Goal: Information Seeking & Learning: Learn about a topic

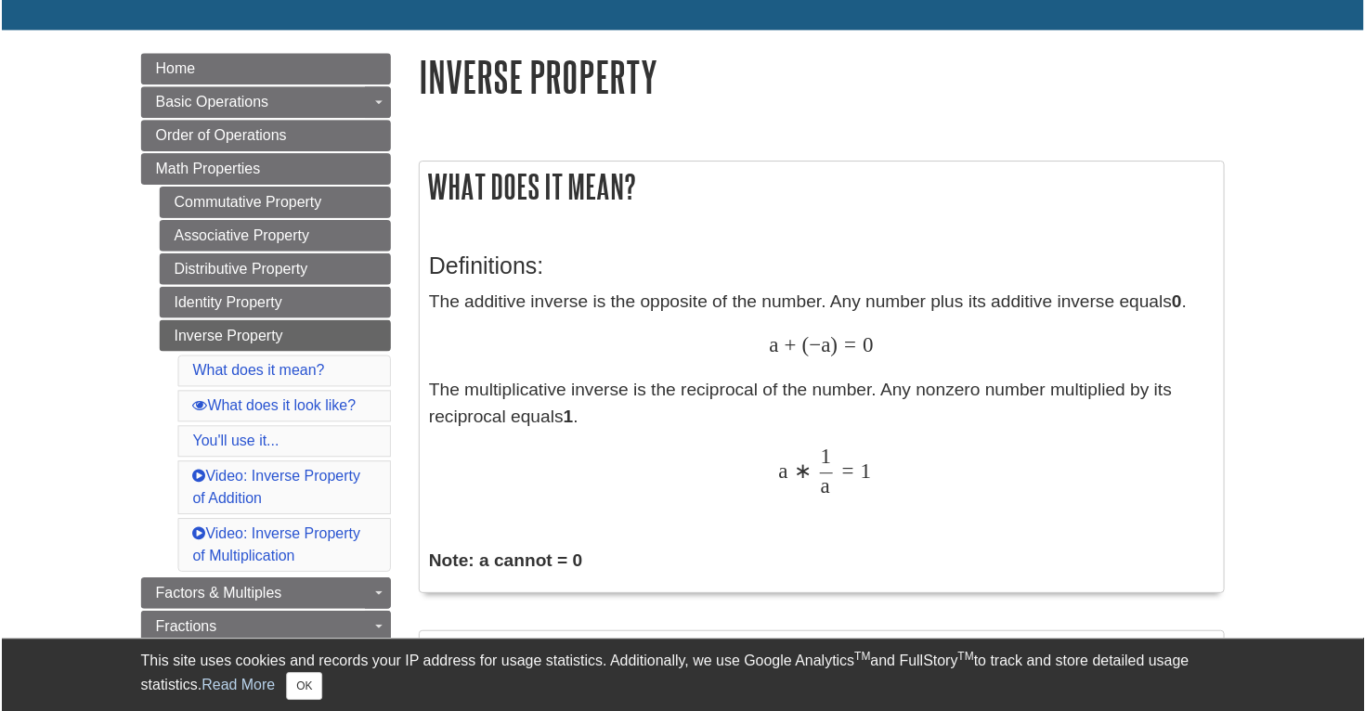
scroll to position [173, 0]
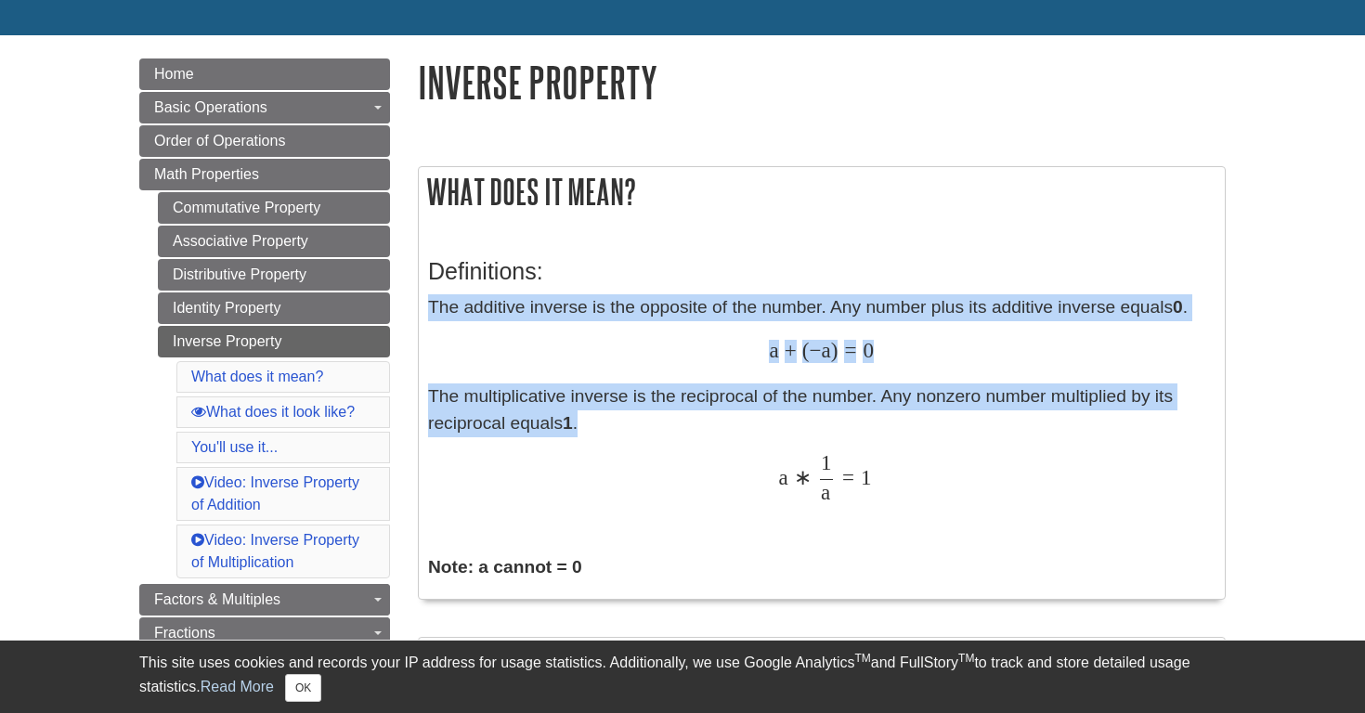
drag, startPoint x: 431, startPoint y: 309, endPoint x: 680, endPoint y: 418, distance: 271.5
click at [680, 418] on p "The additive inverse is the opposite of the number. Any number plus its additiv…" at bounding box center [821, 397] width 787 height 206
click at [505, 406] on p "The additive inverse is the opposite of the number. Any number plus its additiv…" at bounding box center [821, 397] width 787 height 206
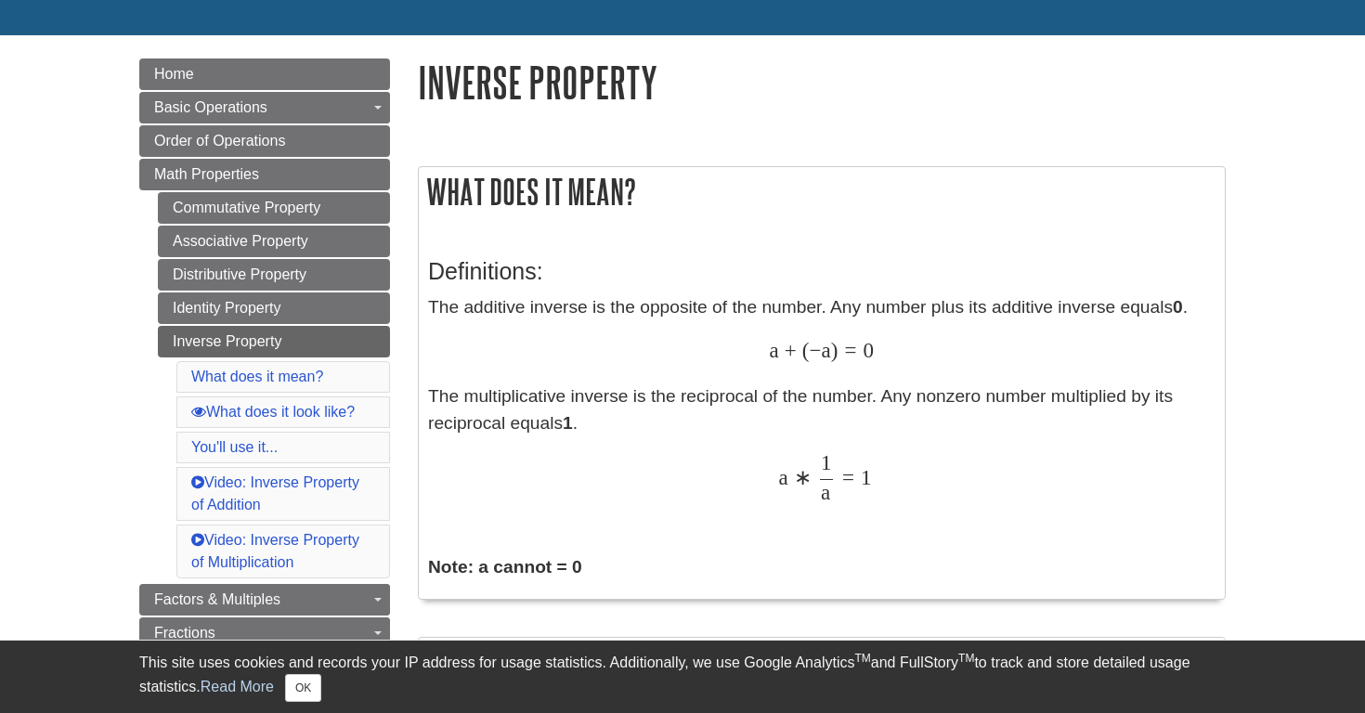
click at [505, 407] on p "The additive inverse is the opposite of the number. Any number plus its additiv…" at bounding box center [821, 397] width 787 height 206
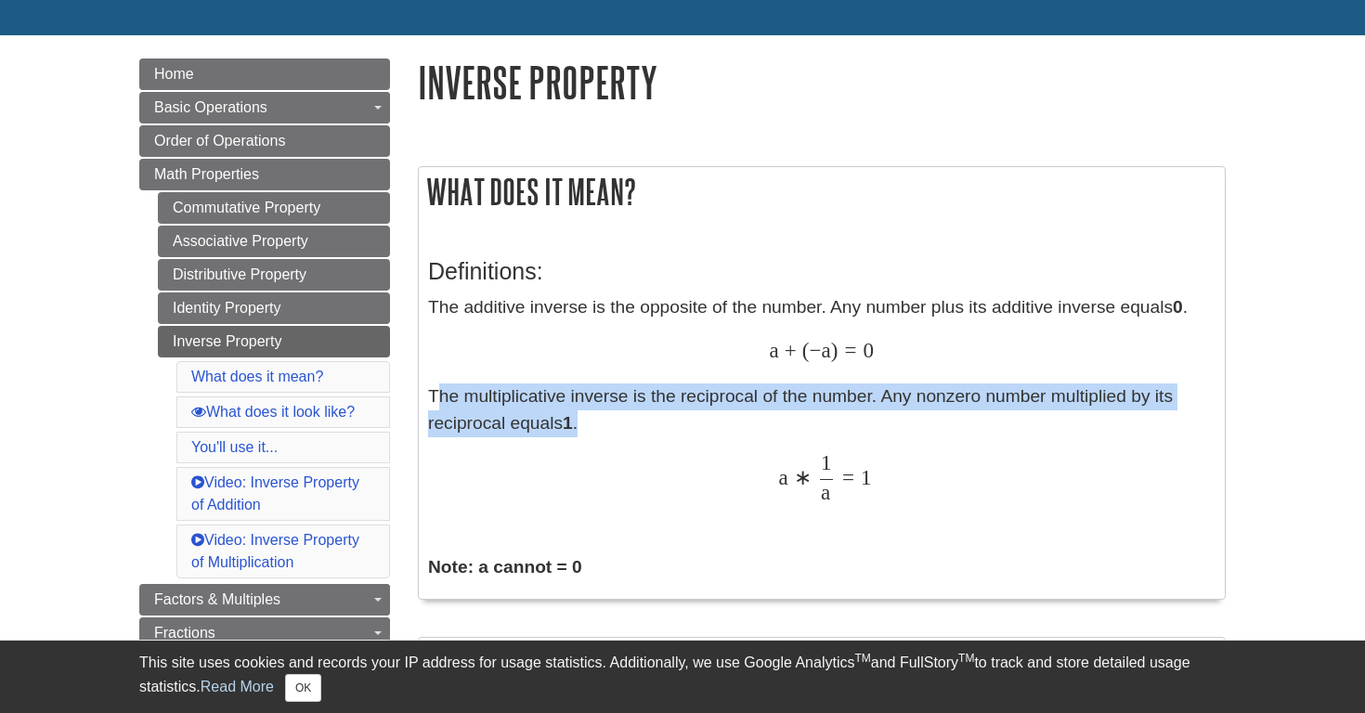
click at [505, 407] on p "The additive inverse is the opposite of the number. Any number plus its additiv…" at bounding box center [821, 397] width 787 height 206
click at [647, 439] on p "The additive inverse is the opposite of the number. Any number plus its additiv…" at bounding box center [821, 397] width 787 height 206
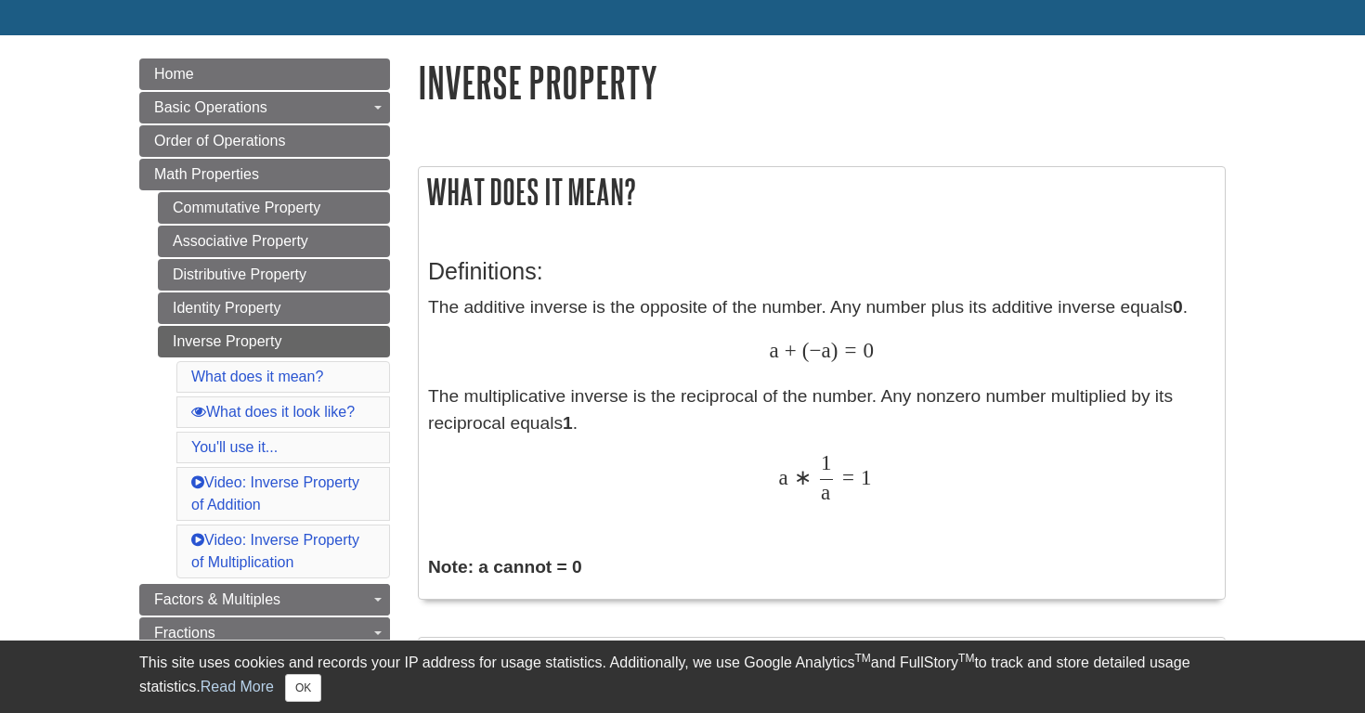
click at [714, 396] on p "The additive inverse is the opposite of the number. Any number plus its additiv…" at bounding box center [821, 397] width 787 height 206
copy p "reciprocal"
click at [746, 174] on h2 "What does it mean?" at bounding box center [822, 191] width 806 height 49
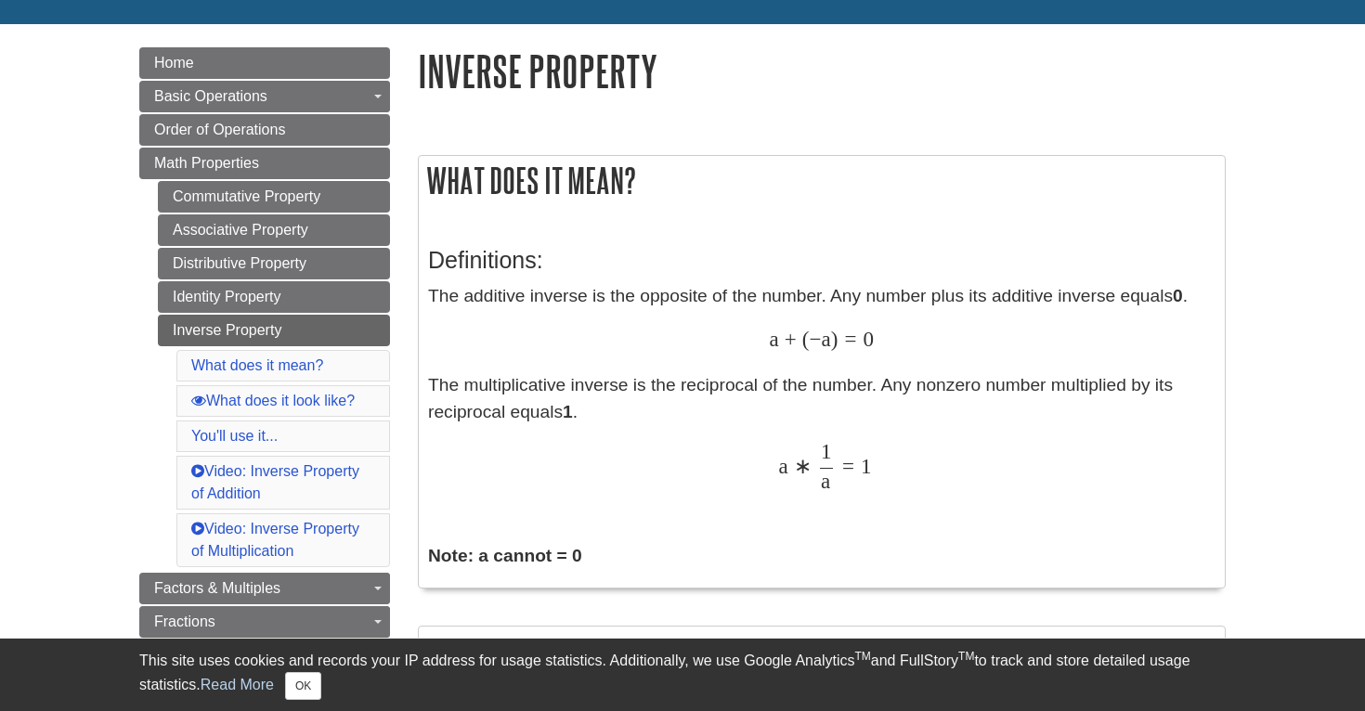
scroll to position [186, 0]
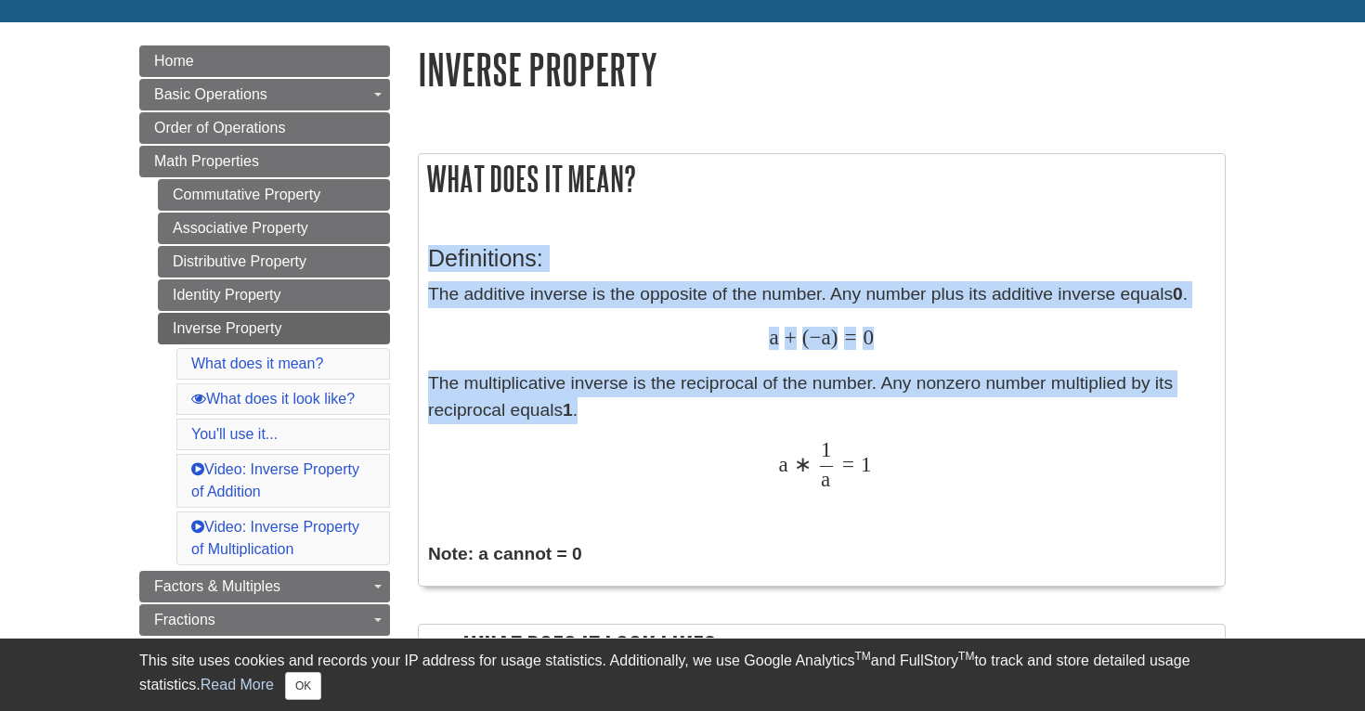
drag, startPoint x: 433, startPoint y: 264, endPoint x: 826, endPoint y: 422, distance: 424.5
click at [826, 422] on div "Definitions: The additive inverse is the opposite of the number. Any number plu…" at bounding box center [821, 402] width 787 height 351
copy div "Definitions: The additive inverse is the opposite of the number. Any number plu…"
click at [689, 381] on p "The additive inverse is the opposite of the number. Any number plus its additiv…" at bounding box center [821, 384] width 787 height 206
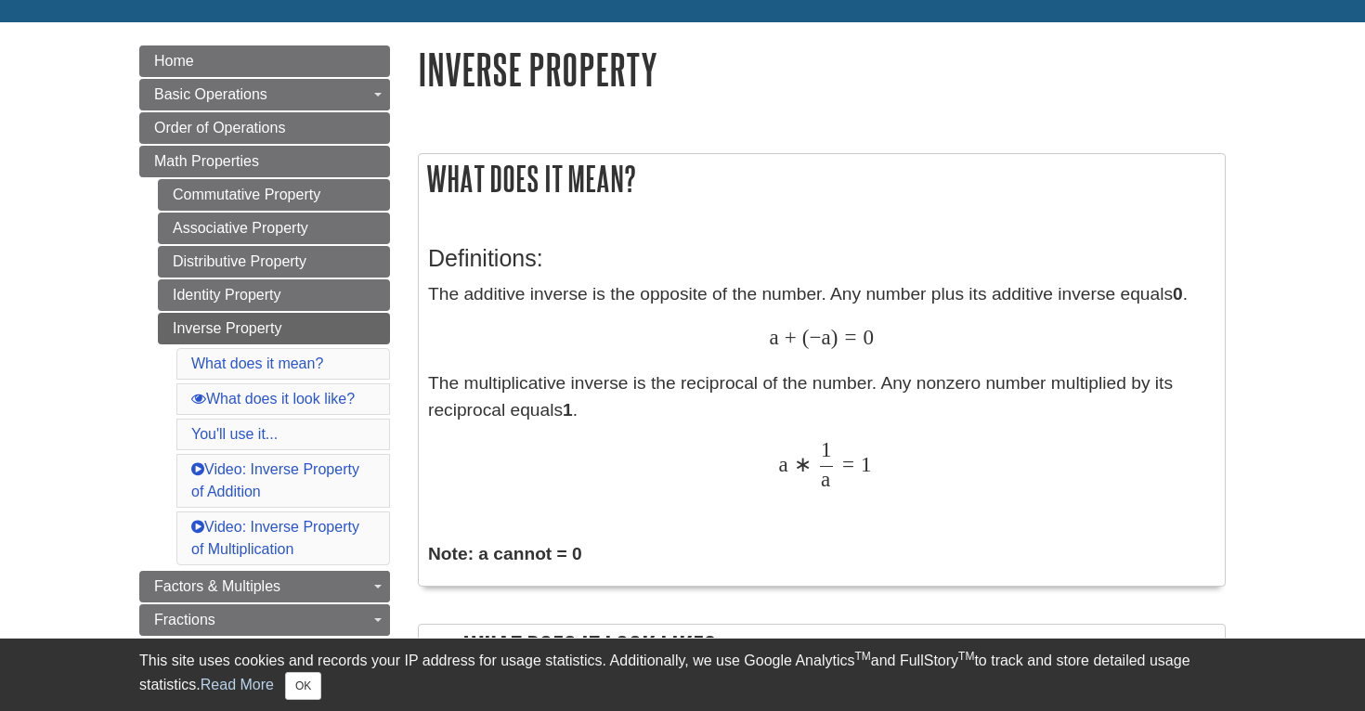
click at [774, 348] on span "a" at bounding box center [773, 337] width 9 height 24
drag, startPoint x: 766, startPoint y: 345, endPoint x: 916, endPoint y: 349, distance: 150.5
click at [916, 349] on div "a + ( − a ) = 0 a + ( − a ) = 0" at bounding box center [821, 339] width 787 height 27
copy span "a + ( − a ) = 0"
click at [646, 330] on div "a + ( − a ) = 0 a + ( − a ) = 0" at bounding box center [821, 339] width 787 height 27
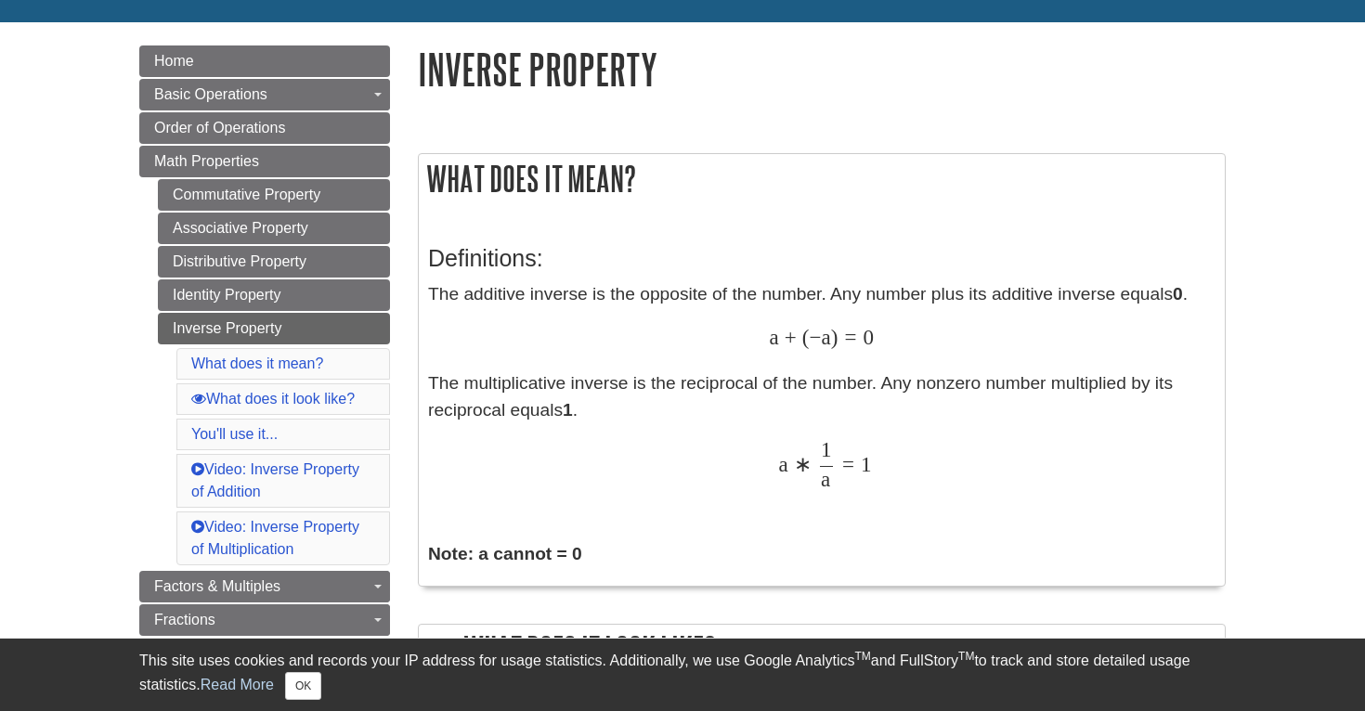
click at [763, 475] on div "a ∗ 1 a = 1 a ∗ 1 a = 1" at bounding box center [821, 464] width 787 height 45
click at [763, 476] on div "a ∗ 1 a = 1 a ∗ 1 a = 1" at bounding box center [821, 464] width 787 height 45
drag, startPoint x: 759, startPoint y: 456, endPoint x: 877, endPoint y: 486, distance: 122.5
click at [877, 486] on div "a ∗ 1 a = 1 a ∗ 1 a = 1" at bounding box center [821, 464] width 787 height 45
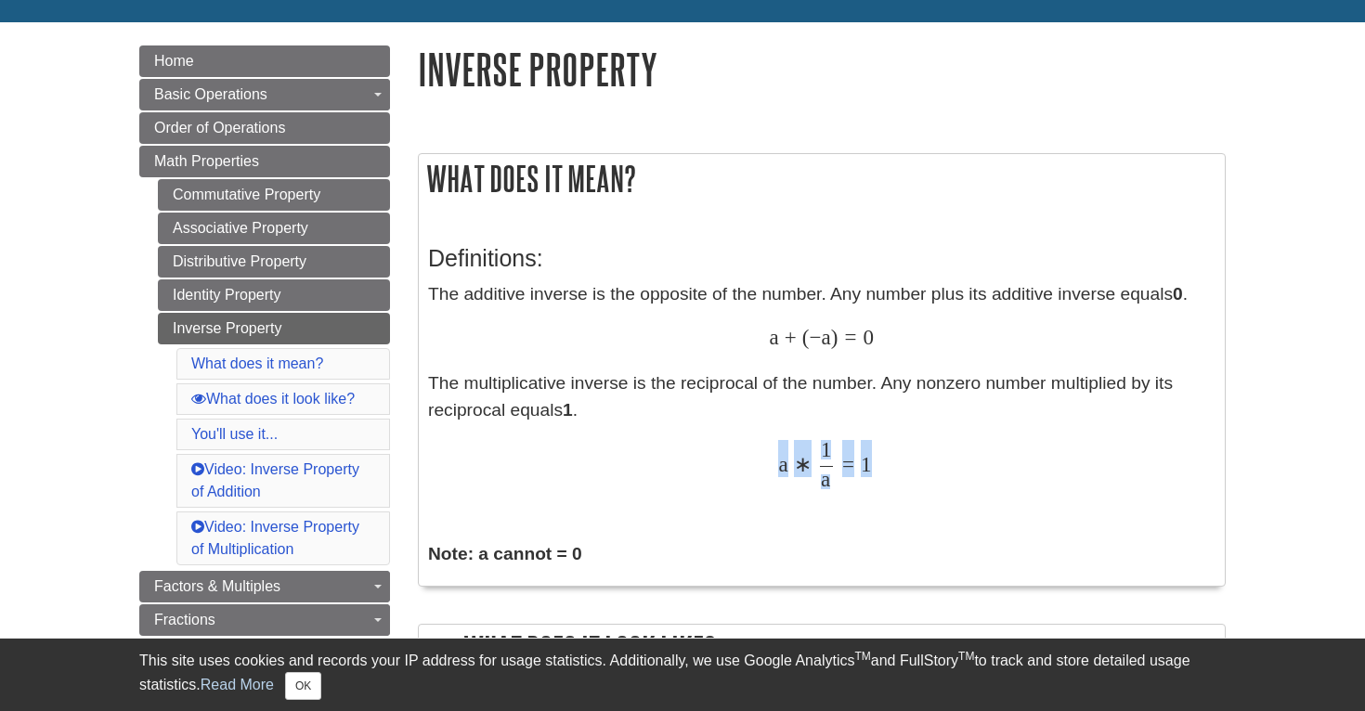
copy span "a ∗ 1 a = 1"
